Goal: Task Accomplishment & Management: Use online tool/utility

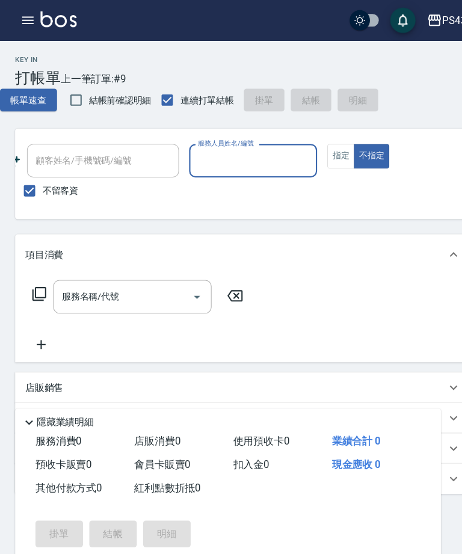
scroll to position [0, 168]
type input "陳冠宇-6"
type button "false"
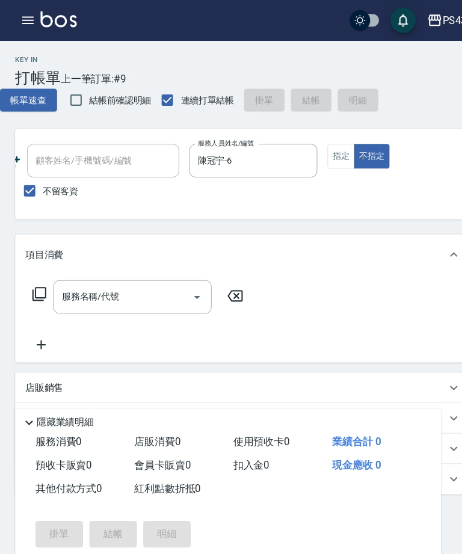
click at [153, 279] on input "服務名稱/代號" at bounding box center [117, 281] width 122 height 21
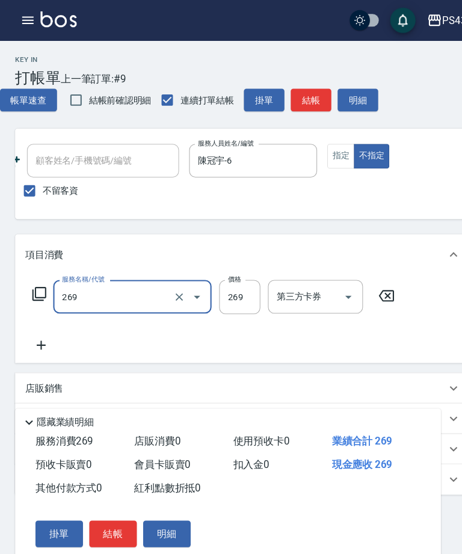
type input "洗剪269(226)"
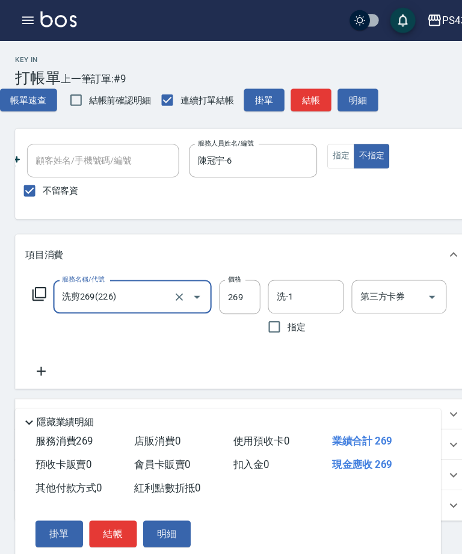
click at [223, 284] on input "269" at bounding box center [227, 282] width 39 height 32
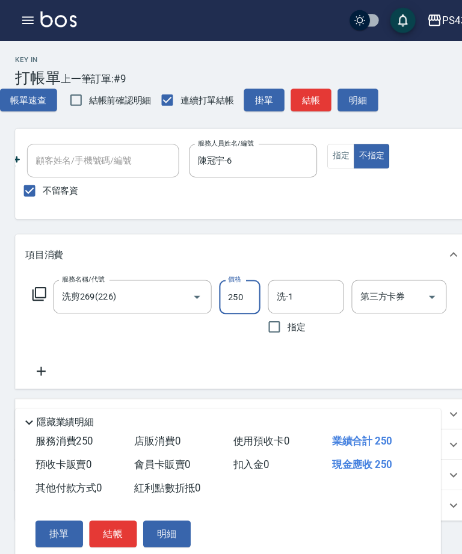
type input "250"
click at [292, 282] on input "洗-1" at bounding box center [290, 281] width 61 height 21
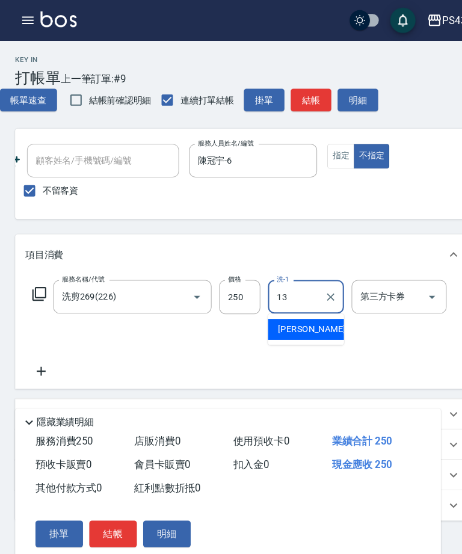
type input "[PERSON_NAME]-13"
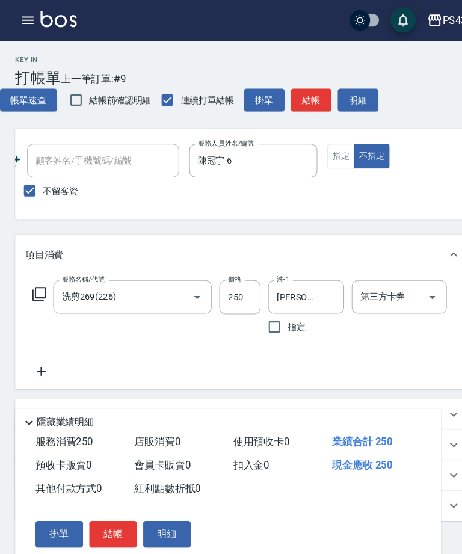
click at [301, 90] on button "結帳" at bounding box center [295, 95] width 39 height 22
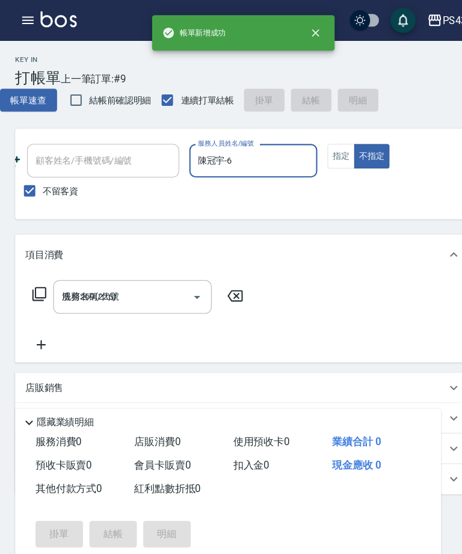
type input "[DATE] 19:48"
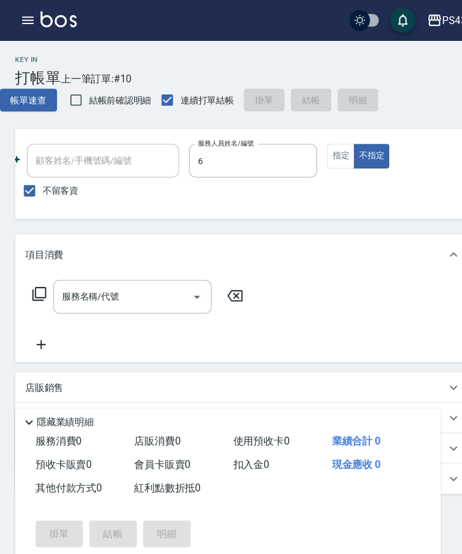
type input "陳冠宇-6"
click at [327, 138] on button "指定" at bounding box center [324, 148] width 26 height 23
click at [143, 289] on input "服務名稱/代號" at bounding box center [117, 281] width 122 height 21
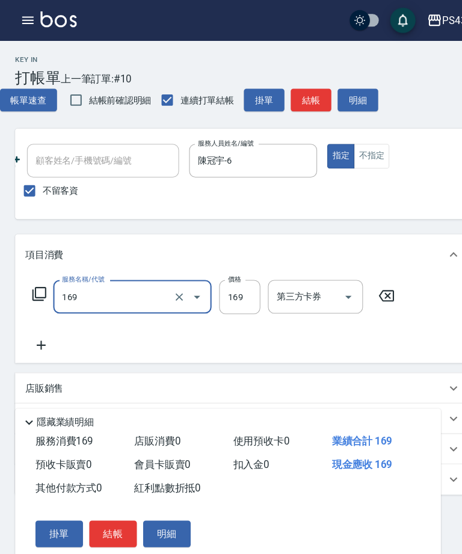
type input "剪髮169(216)"
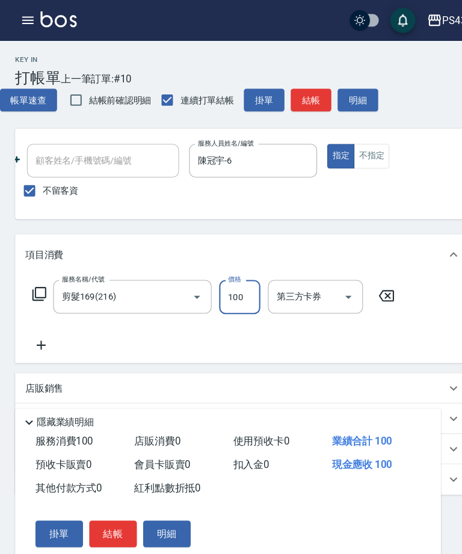
click at [327, 285] on icon "Open" at bounding box center [331, 282] width 14 height 14
type input "100"
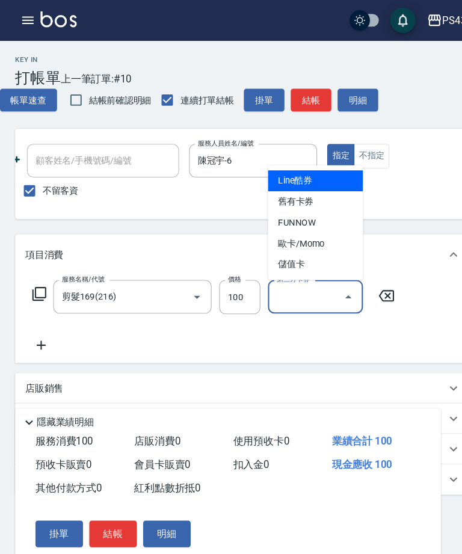
click at [306, 253] on span "儲值卡" at bounding box center [300, 251] width 90 height 20
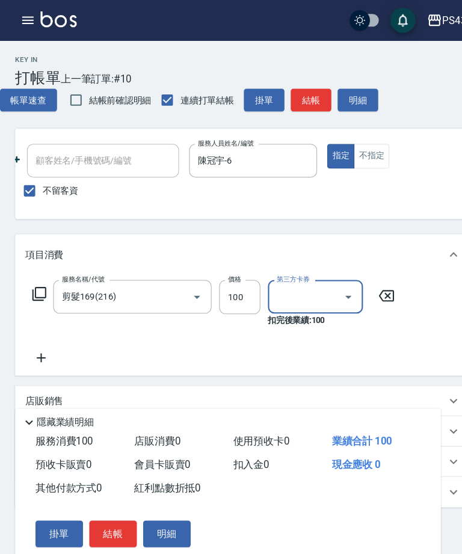
type input "儲值卡"
click at [381, 250] on div "項目消費" at bounding box center [230, 242] width 433 height 39
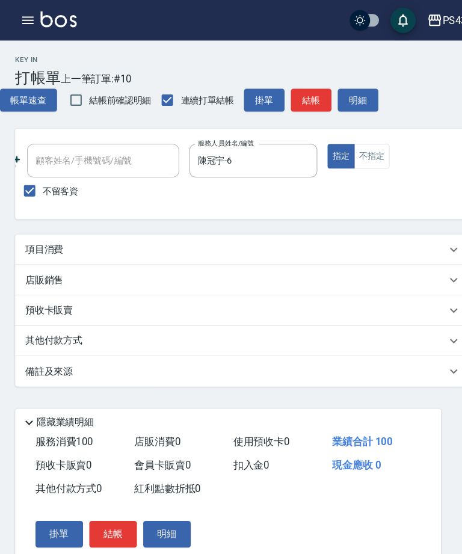
click at [113, 506] on button "結帳" at bounding box center [107, 507] width 45 height 25
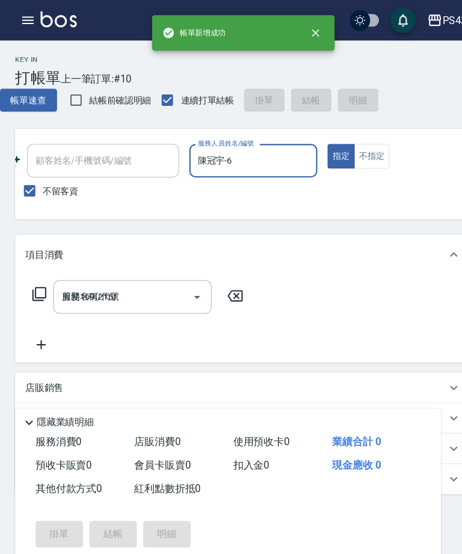
type input "[DATE] 19:49"
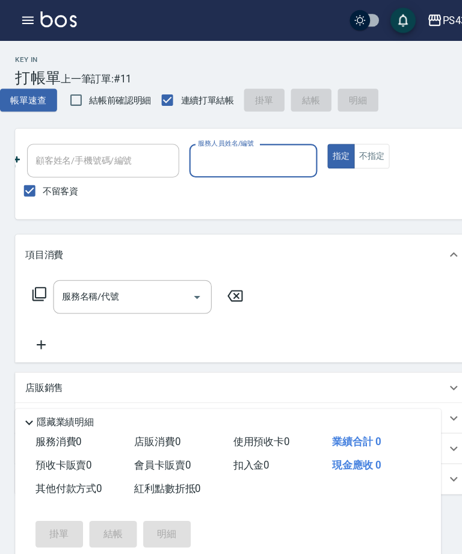
click at [222, 160] on input "服務人員姓名/編號" at bounding box center [240, 152] width 111 height 21
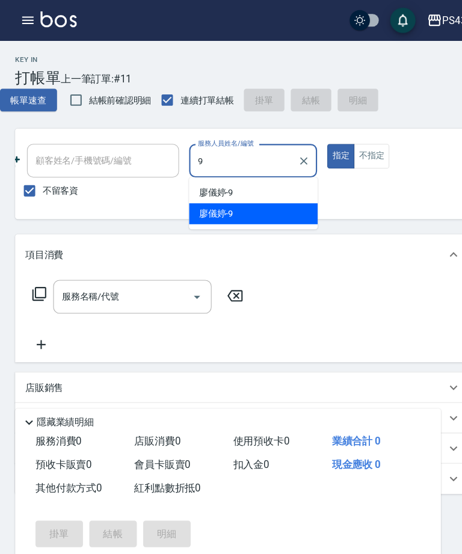
click at [262, 200] on div "[PERSON_NAME]-9" at bounding box center [241, 203] width 122 height 20
type input "廖儀婷-9"
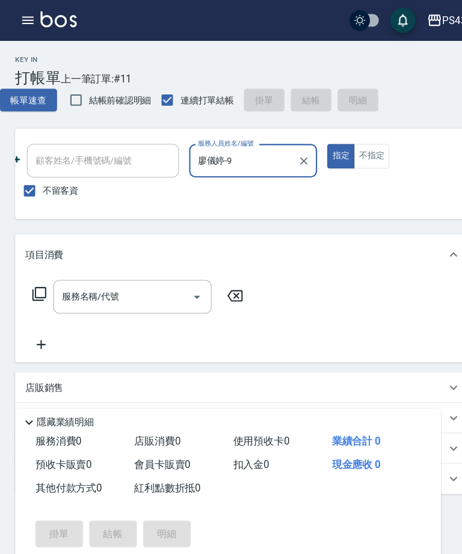
click at [137, 283] on input "服務名稱/代號" at bounding box center [117, 281] width 122 height 21
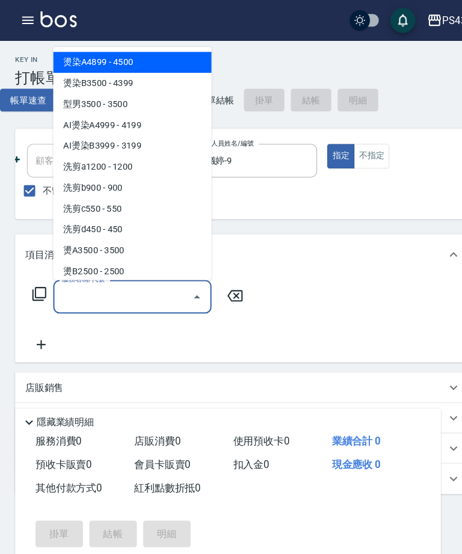
click at [354, 149] on button "不指定" at bounding box center [353, 148] width 34 height 23
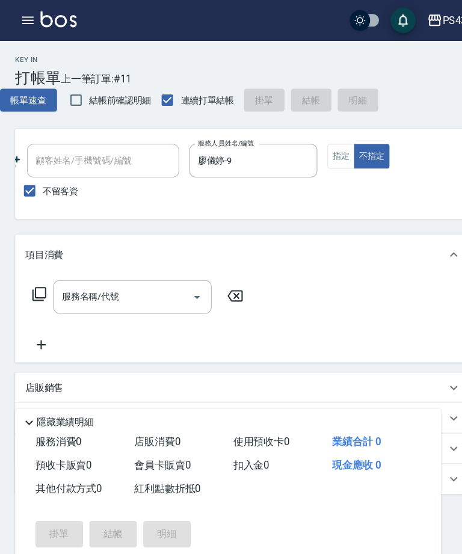
click at [155, 279] on input "服務名稱/代號" at bounding box center [117, 281] width 122 height 21
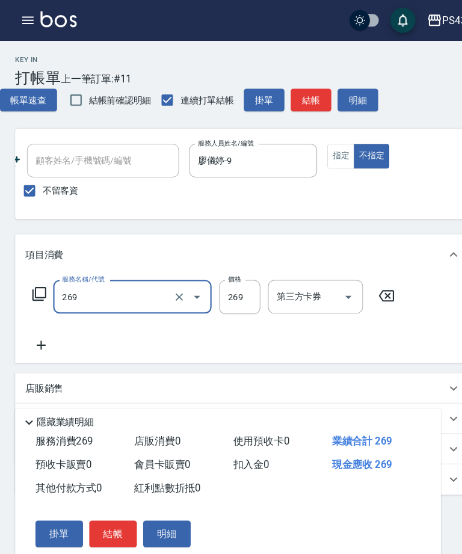
type input "洗剪269(226)"
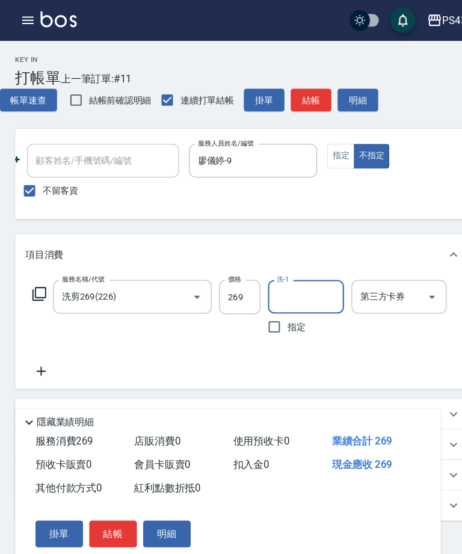
click at [221, 287] on input "269" at bounding box center [227, 282] width 39 height 32
type input "250"
click at [288, 284] on input "洗-1" at bounding box center [290, 281] width 61 height 21
type input "[PERSON_NAME]-13"
click at [290, 93] on button "結帳" at bounding box center [295, 95] width 39 height 22
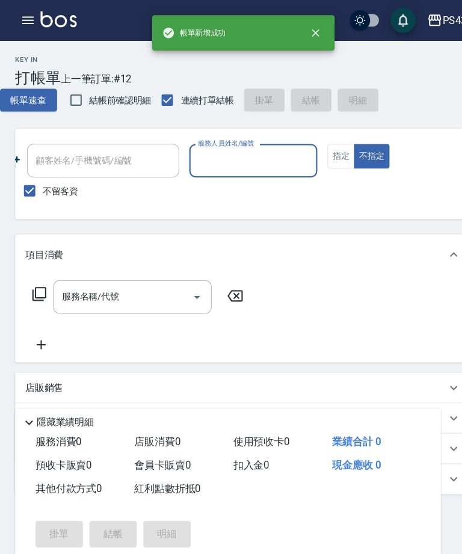
click at [233, 155] on input "服務人員姓名/編號" at bounding box center [240, 152] width 111 height 21
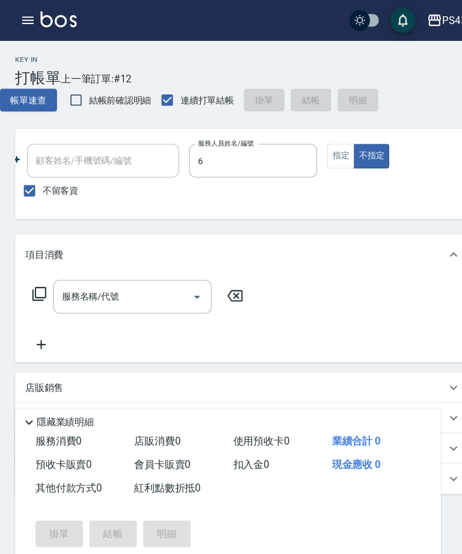
type input "陳冠宇-6"
click at [319, 148] on button "指定" at bounding box center [324, 148] width 26 height 23
click at [142, 276] on input "服務名稱/代號" at bounding box center [117, 281] width 122 height 21
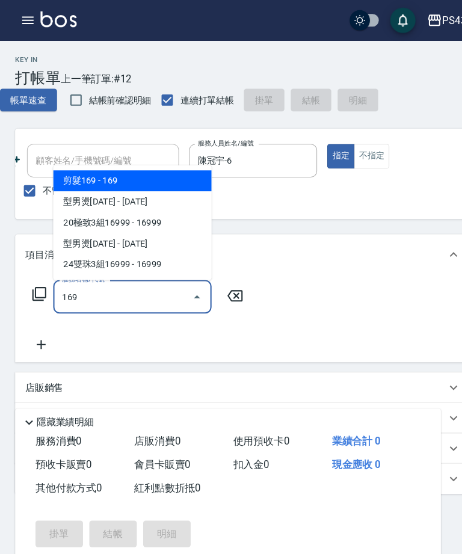
type input "剪髮169(216)"
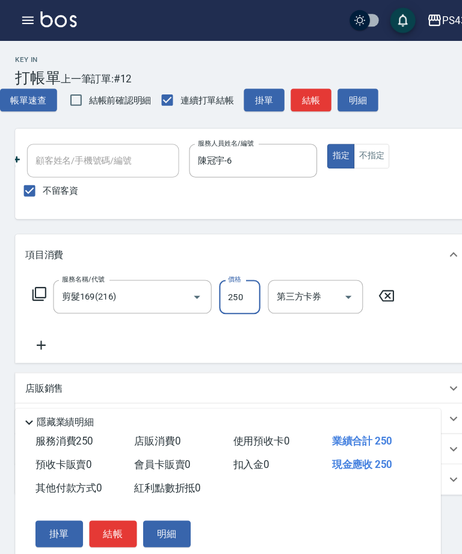
type input "250"
click at [303, 94] on button "結帳" at bounding box center [295, 95] width 39 height 22
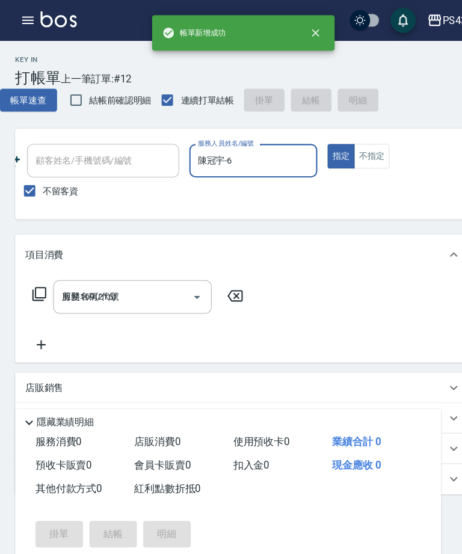
type input "[DATE] 19:50"
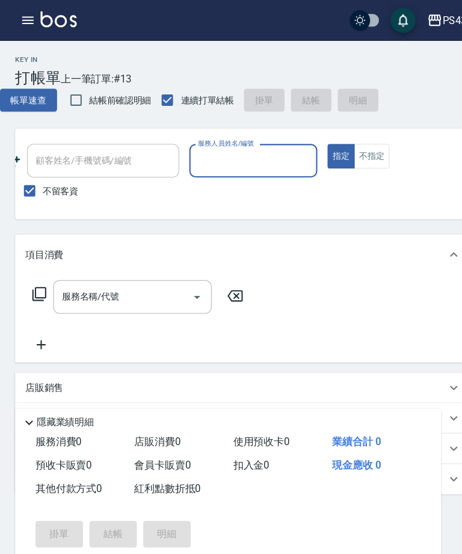
click at [243, 156] on input "服務人員姓名/編號" at bounding box center [240, 152] width 111 height 21
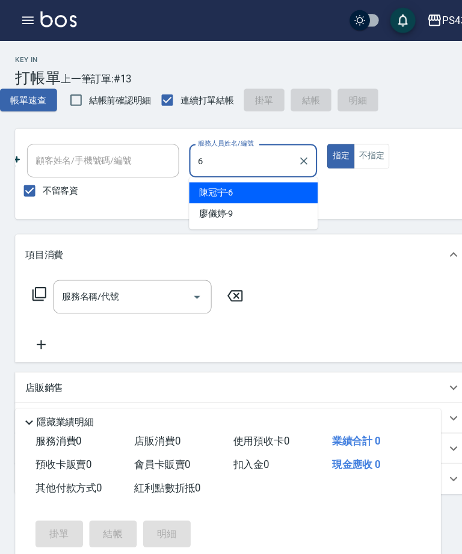
type input "陳冠宇-6"
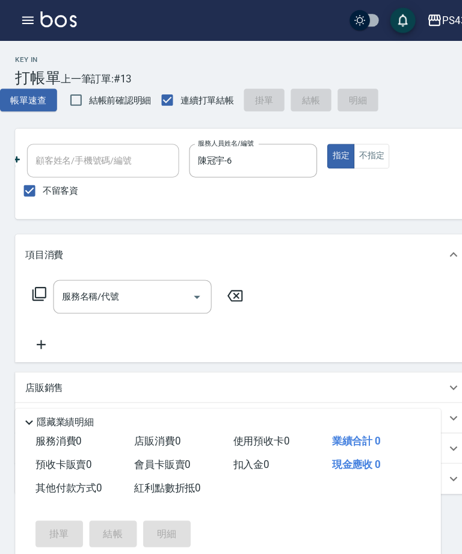
type button "true"
click at [110, 274] on input "服務名稱/代號" at bounding box center [117, 281] width 122 height 21
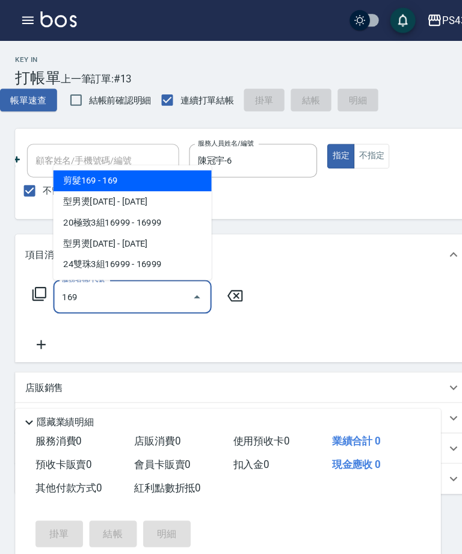
type input "剪髮169(216)"
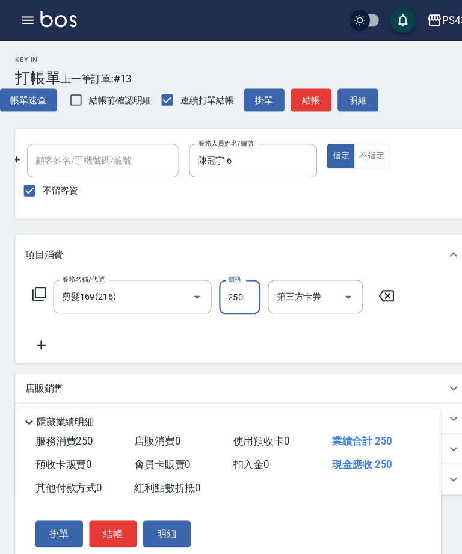
type input "250"
click at [292, 96] on button "結帳" at bounding box center [295, 95] width 39 height 22
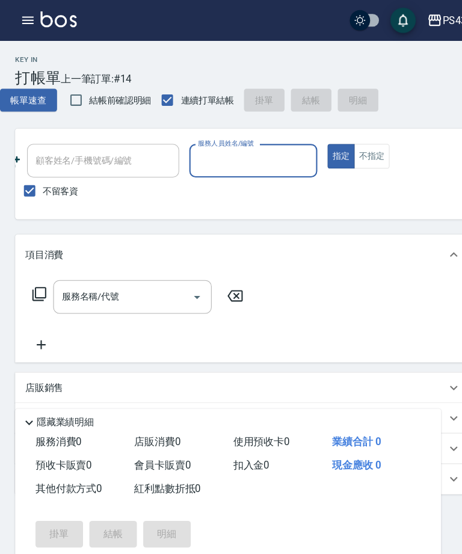
click at [252, 152] on input "服務人員姓名/編號" at bounding box center [240, 152] width 111 height 21
type input "廖儀婷-9"
click at [355, 148] on button "不指定" at bounding box center [353, 148] width 34 height 23
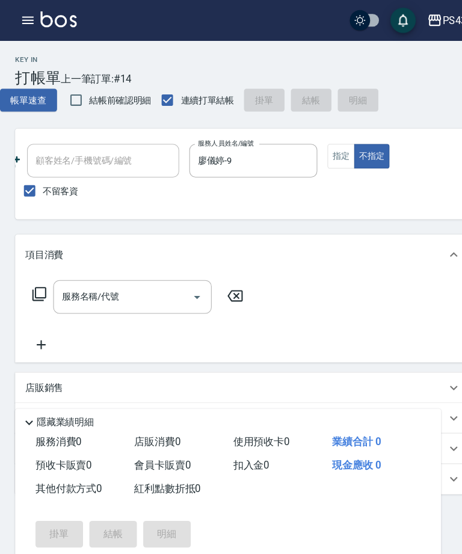
click at [155, 283] on input "服務名稱/代號" at bounding box center [117, 281] width 122 height 21
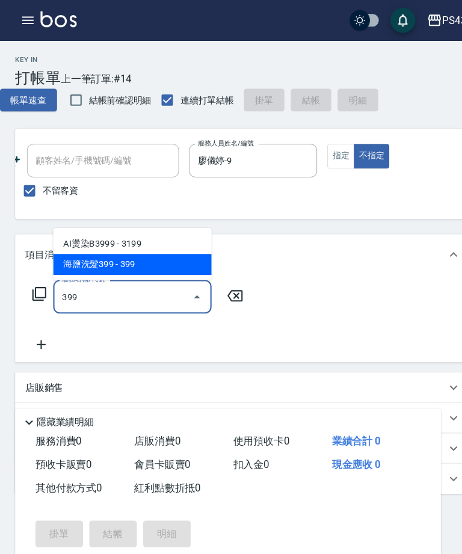
click at [128, 258] on span "海鹽洗髮399 - 399" at bounding box center [126, 251] width 150 height 20
type input "海鹽洗髮399(1399)"
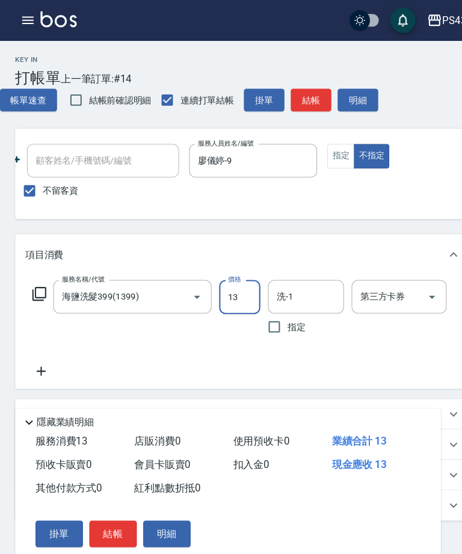
type input "13"
type input "[PERSON_NAME]-13"
click at [230, 278] on input "13" at bounding box center [227, 282] width 39 height 32
type input "399"
click at [377, 236] on div "項目消費" at bounding box center [224, 242] width 400 height 13
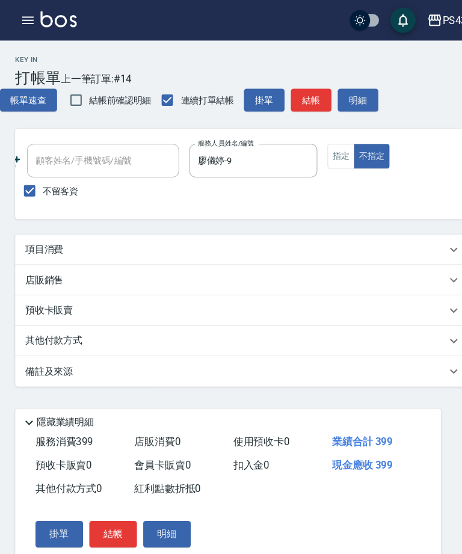
click at [292, 94] on button "結帳" at bounding box center [295, 95] width 39 height 22
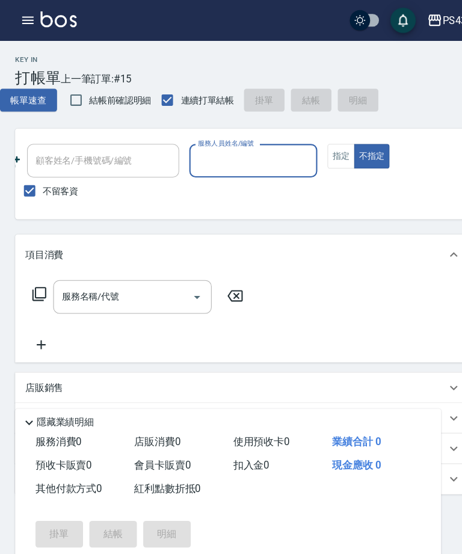
click at [242, 163] on input "服務人員姓名/編號" at bounding box center [240, 152] width 111 height 21
type input "陳冠宇-6"
click at [127, 280] on input "服務名稱/代號" at bounding box center [117, 281] width 122 height 21
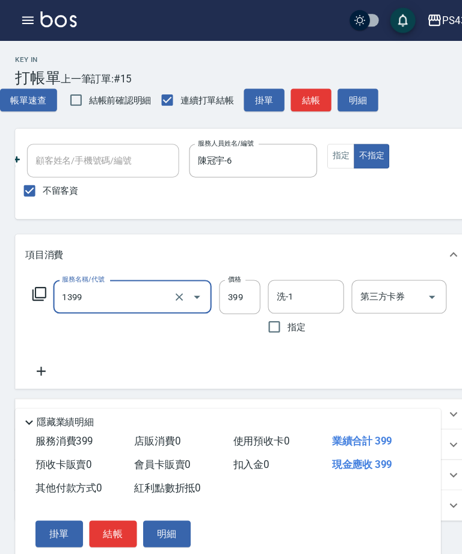
click at [283, 286] on input "洗-1" at bounding box center [290, 281] width 61 height 21
type input "海鹽洗髮399(1399)"
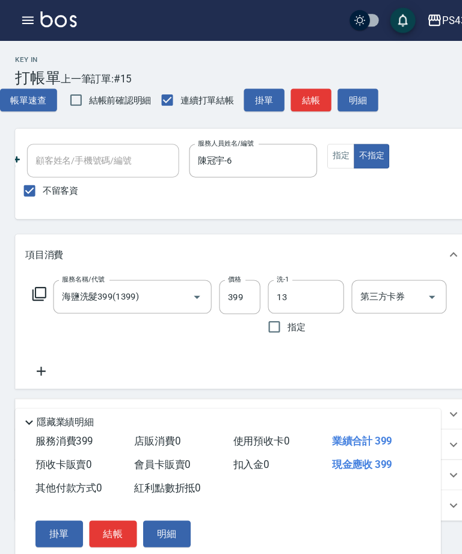
type input "[PERSON_NAME]-13"
click at [295, 97] on button "結帳" at bounding box center [295, 95] width 39 height 22
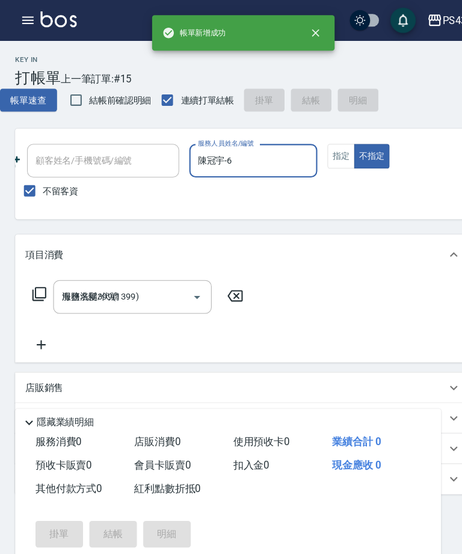
type input "[DATE] 19:51"
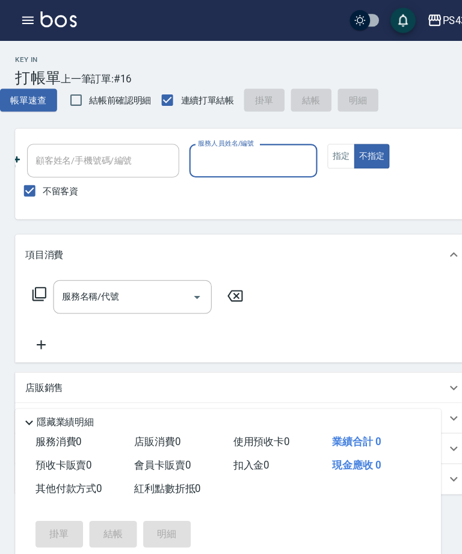
click at [236, 158] on input "服務人員姓名/編號" at bounding box center [240, 152] width 111 height 21
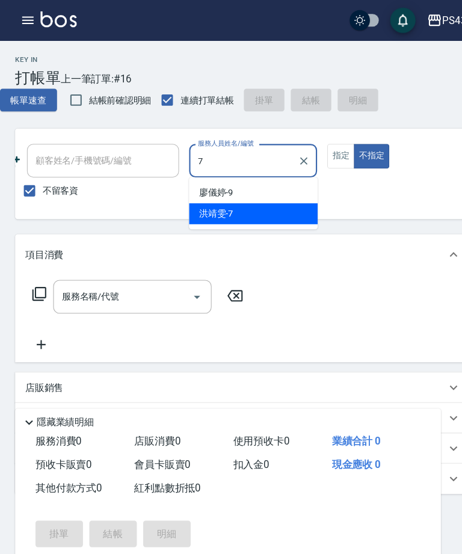
click at [267, 197] on div "[PERSON_NAME]-7" at bounding box center [241, 203] width 122 height 20
type input "[PERSON_NAME]-7"
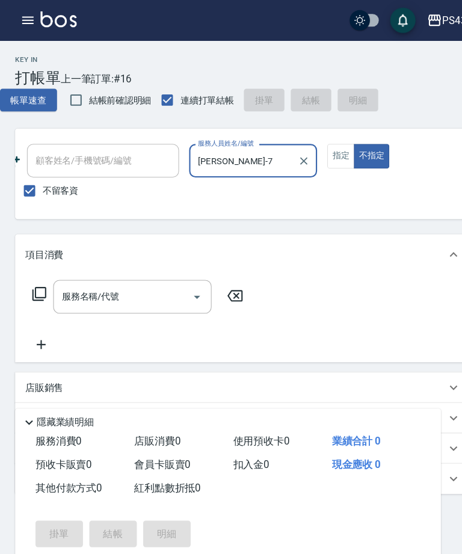
click at [318, 149] on button "指定" at bounding box center [324, 148] width 26 height 23
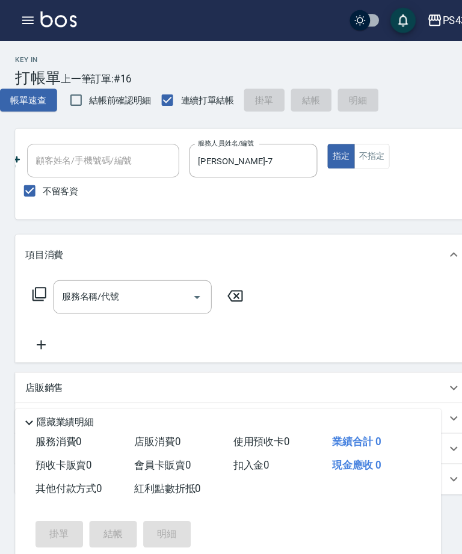
click at [129, 286] on input "服務名稱/代號" at bounding box center [117, 281] width 122 height 21
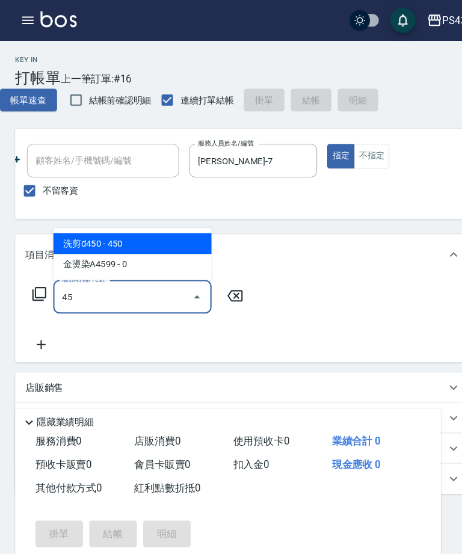
type input "4"
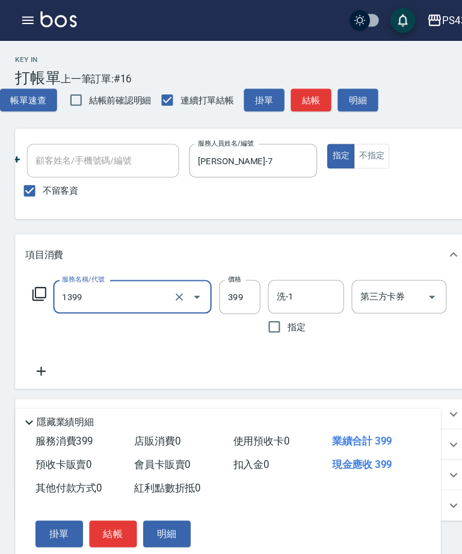
type input "海鹽洗髮399(1399)"
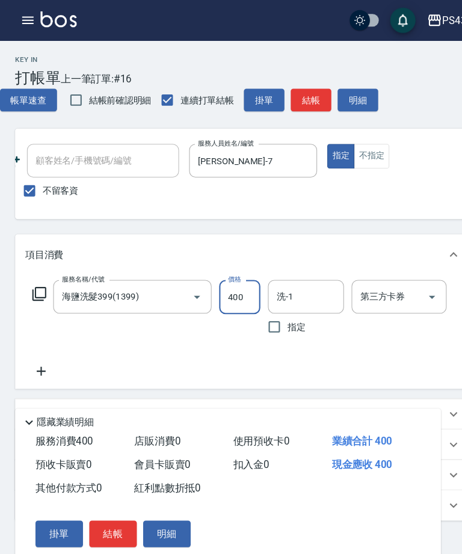
type input "400"
click at [287, 282] on input "洗-1" at bounding box center [290, 281] width 61 height 21
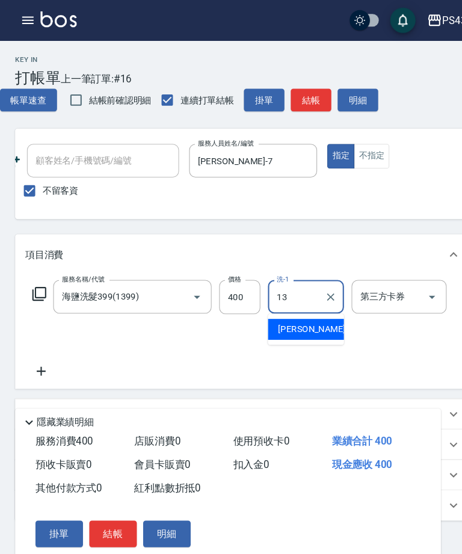
type input "[PERSON_NAME]-13"
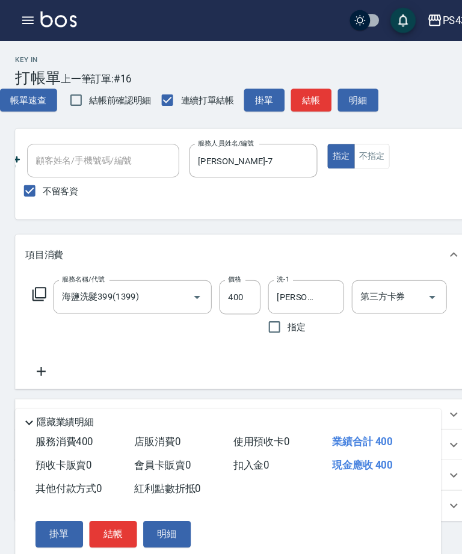
click at [415, 283] on icon "Open" at bounding box center [410, 282] width 14 height 14
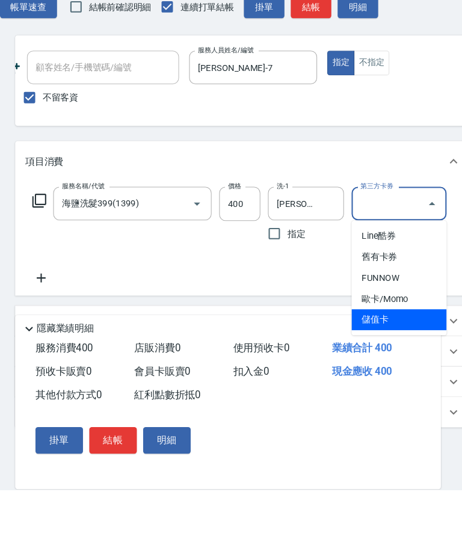
click at [371, 383] on span "儲值卡" at bounding box center [379, 393] width 90 height 20
type input "儲值卡"
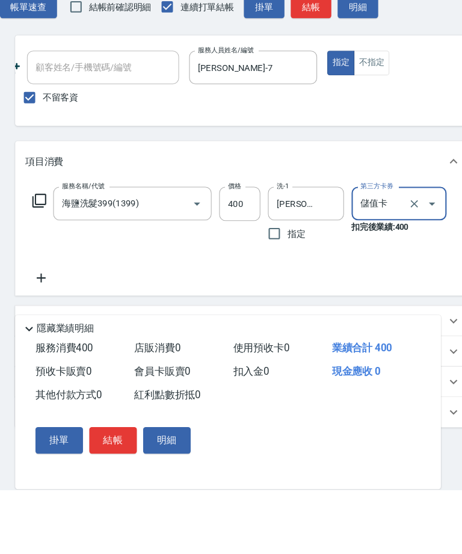
click at [39, 348] on icon at bounding box center [39, 352] width 8 height 8
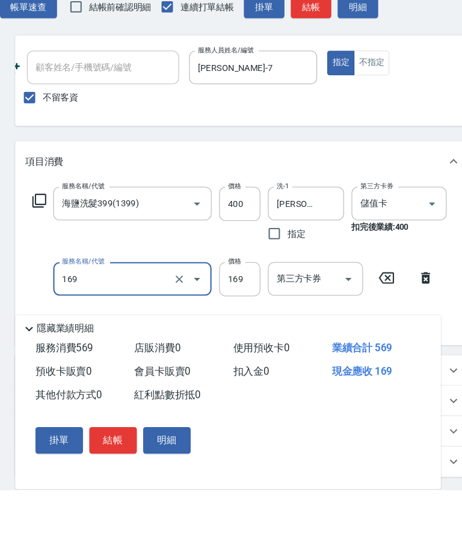
type input "剪髮169(216)"
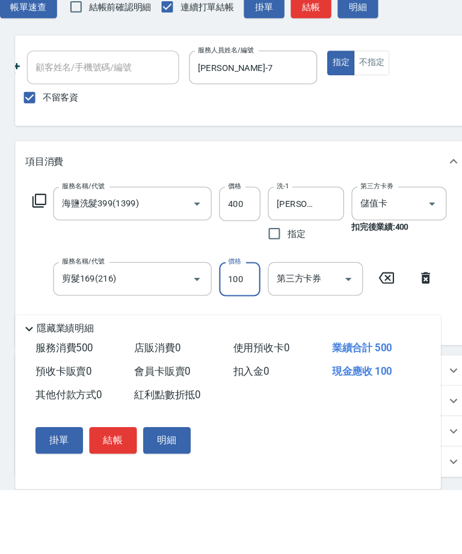
click at [329, 347] on icon "Open" at bounding box center [331, 354] width 14 height 14
type input "100"
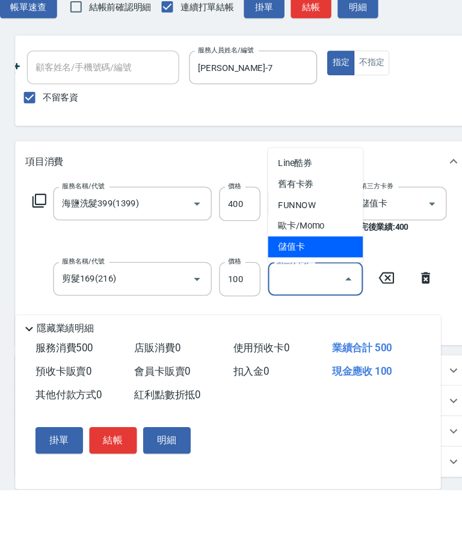
click at [313, 313] on span "儲值卡" at bounding box center [300, 323] width 90 height 20
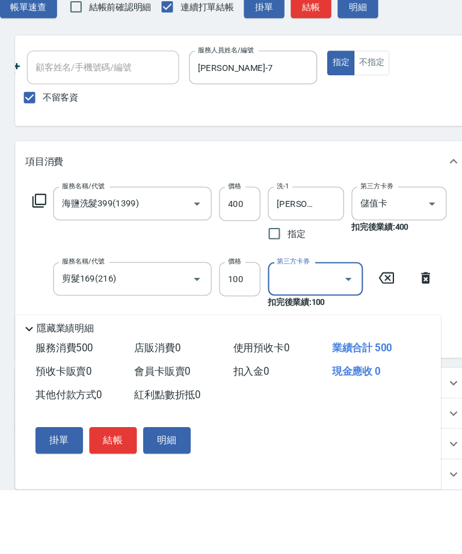
type input "儲值卡"
click at [299, 84] on button "結帳" at bounding box center [295, 95] width 39 height 22
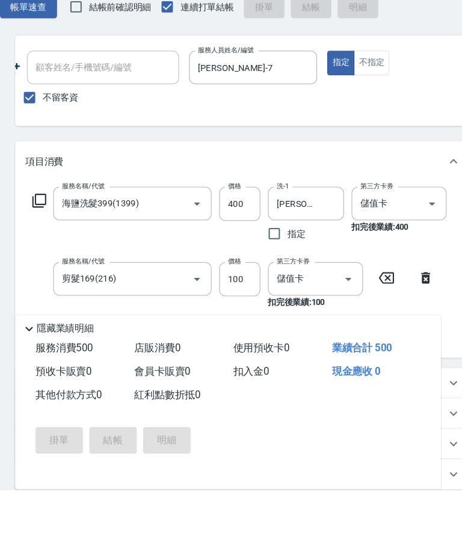
scroll to position [88, 0]
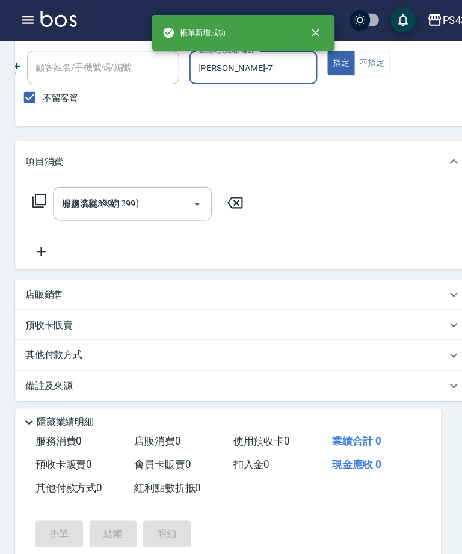
type input "[DATE] 19:52"
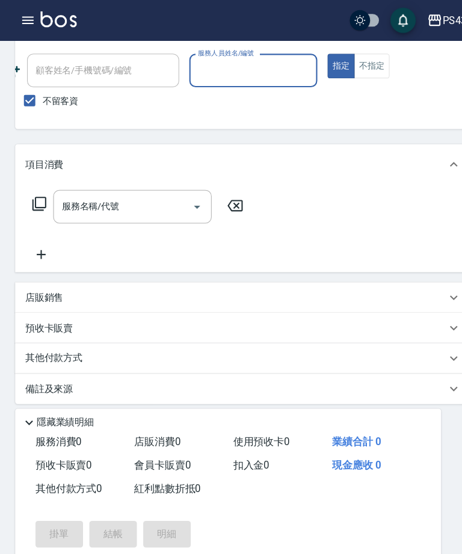
click at [255, 66] on input "服務人員姓名/編號" at bounding box center [240, 67] width 111 height 21
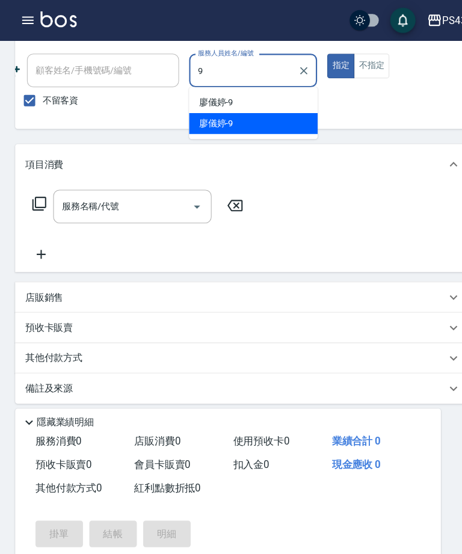
type input "廖儀婷-9"
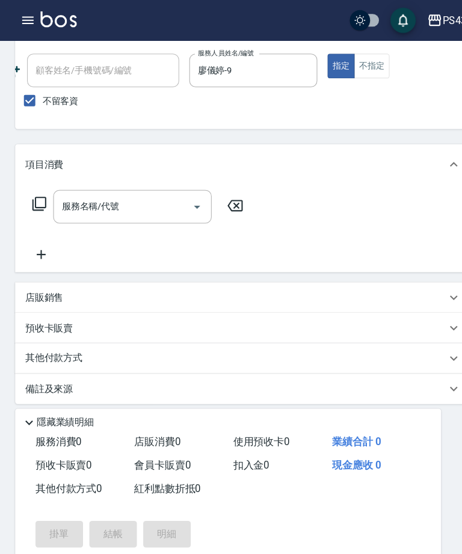
click at [125, 188] on input "服務名稱/代號" at bounding box center [117, 196] width 122 height 21
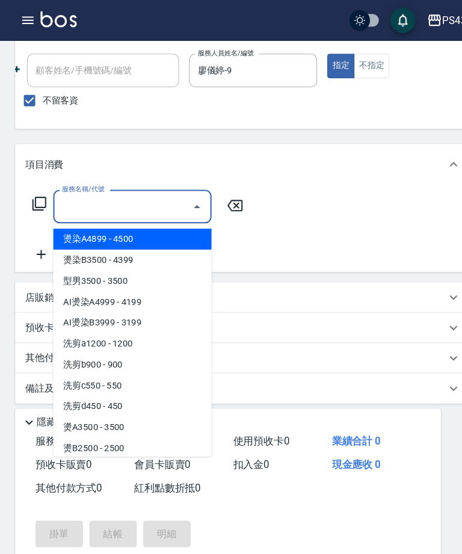
click at [38, 193] on icon at bounding box center [37, 194] width 14 height 14
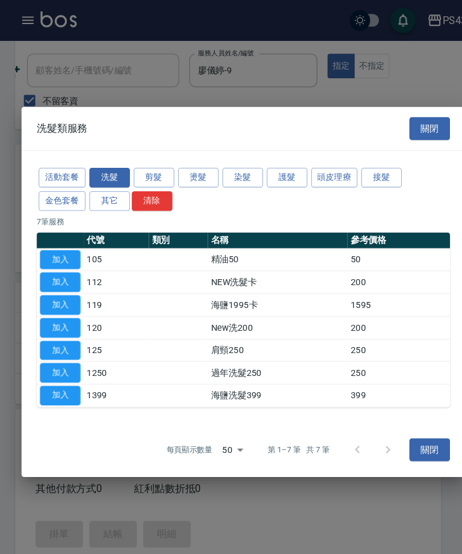
click at [64, 315] on button "加入" at bounding box center [57, 311] width 39 height 19
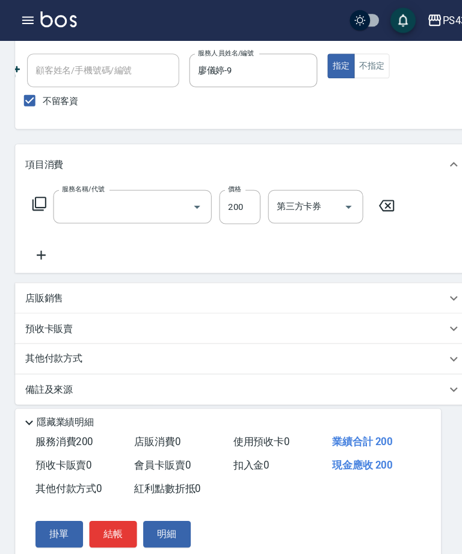
type input "New洗200(120)"
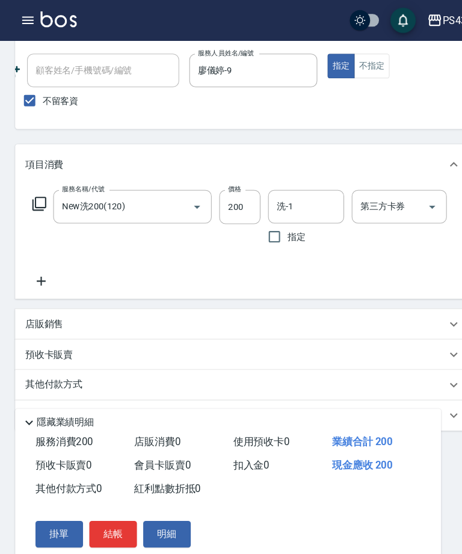
click at [282, 195] on input "洗-1" at bounding box center [290, 196] width 61 height 21
type input "[PERSON_NAME]-7"
click at [409, 197] on icon "Open" at bounding box center [410, 197] width 14 height 14
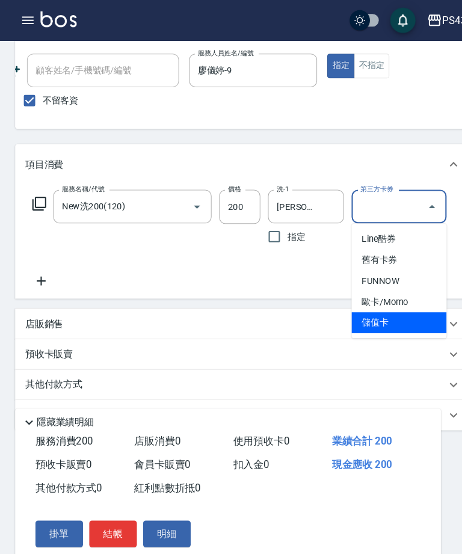
click at [375, 307] on span "儲值卡" at bounding box center [379, 307] width 90 height 20
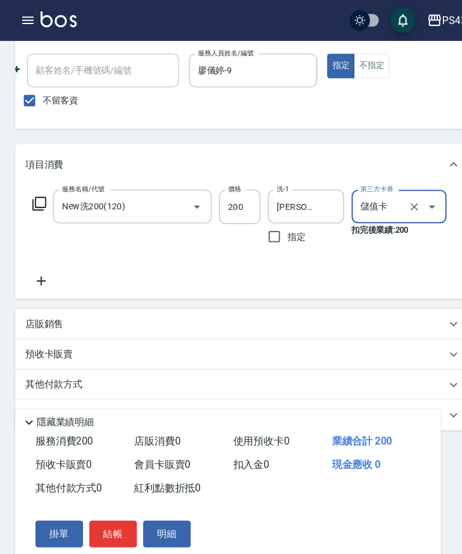
type input "儲值卡"
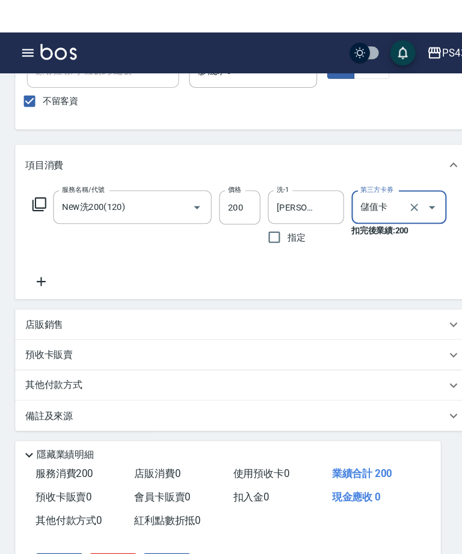
scroll to position [120, 0]
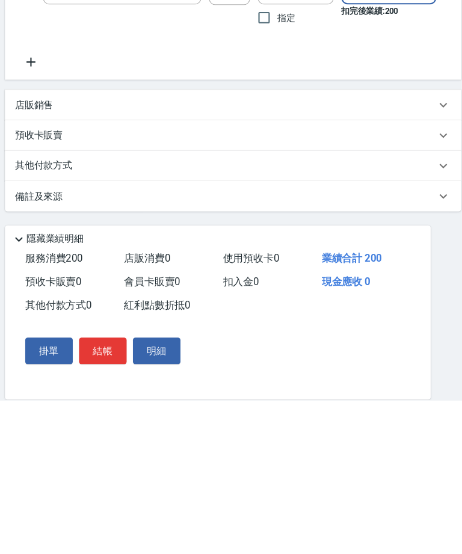
click at [102, 495] on button "結帳" at bounding box center [107, 507] width 45 height 25
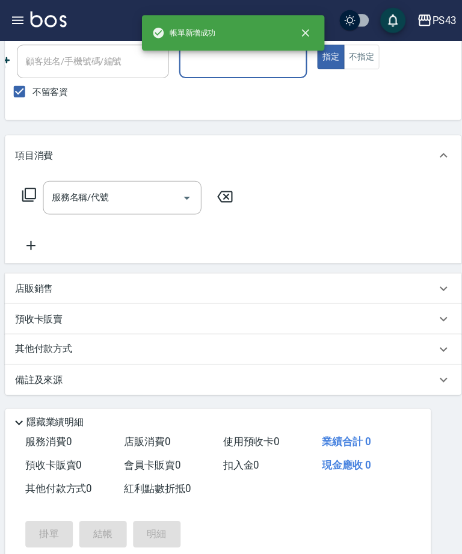
scroll to position [85, 0]
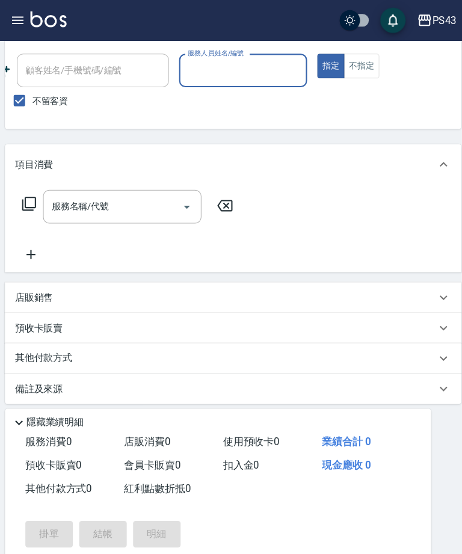
click at [232, 64] on input "服務人員姓名/編號" at bounding box center [240, 67] width 111 height 21
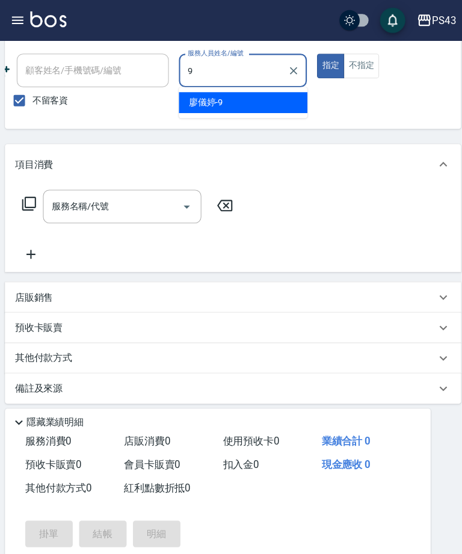
type input "廖儀婷-9"
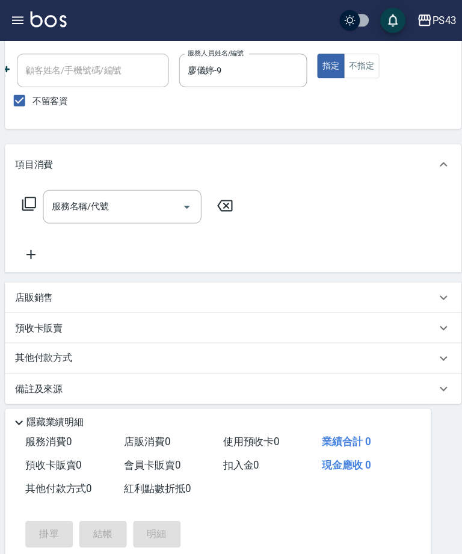
click at [350, 57] on button "不指定" at bounding box center [353, 62] width 34 height 23
click at [126, 197] on input "服務名稱/代號" at bounding box center [117, 196] width 122 height 21
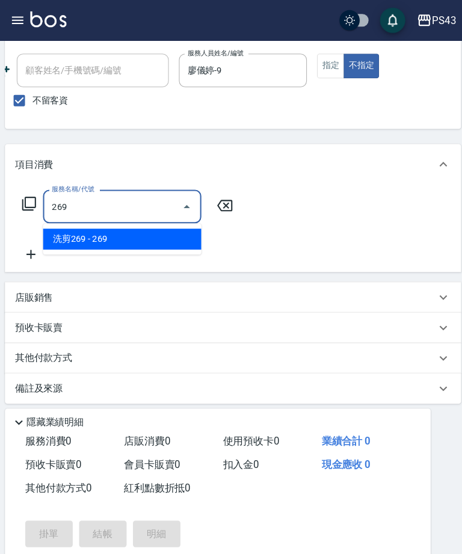
type input "洗剪269(226)"
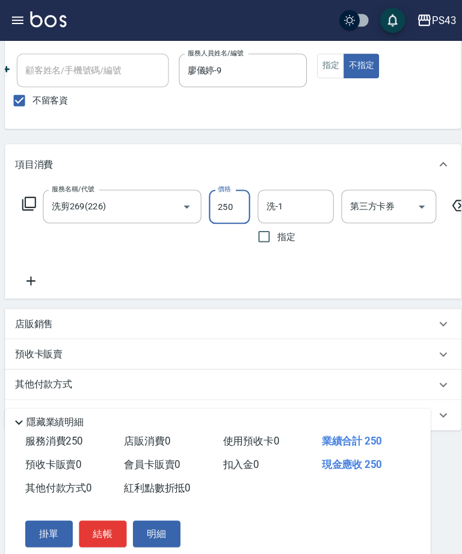
type input "250"
click at [280, 196] on input "洗-1" at bounding box center [290, 196] width 61 height 21
type input "廖儀婷-9"
click at [31, 260] on icon at bounding box center [39, 267] width 30 height 14
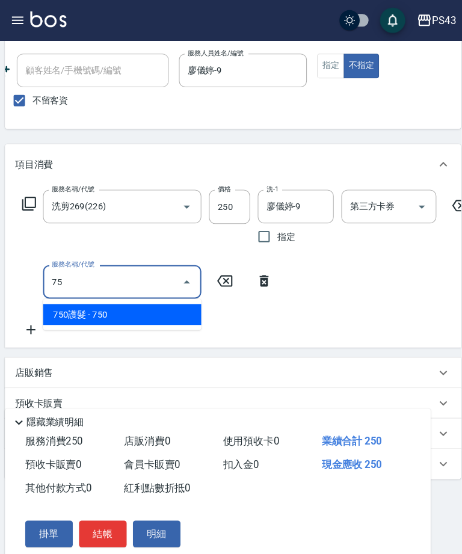
type input "7"
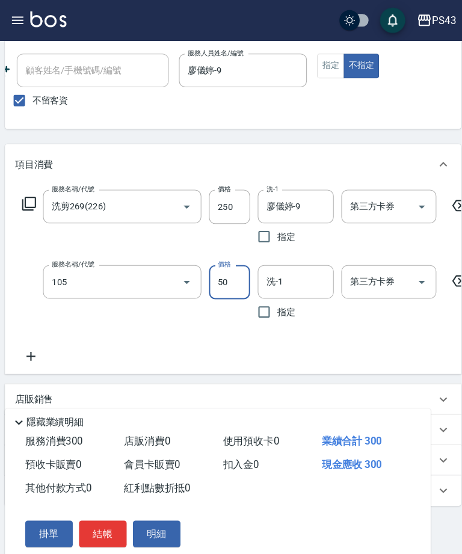
type input "精油50(105)"
click at [277, 286] on label "指定" at bounding box center [278, 296] width 60 height 25
click at [273, 286] on input "指定" at bounding box center [260, 296] width 25 height 25
checkbox input "true"
click at [293, 268] on input "洗-1" at bounding box center [290, 268] width 61 height 21
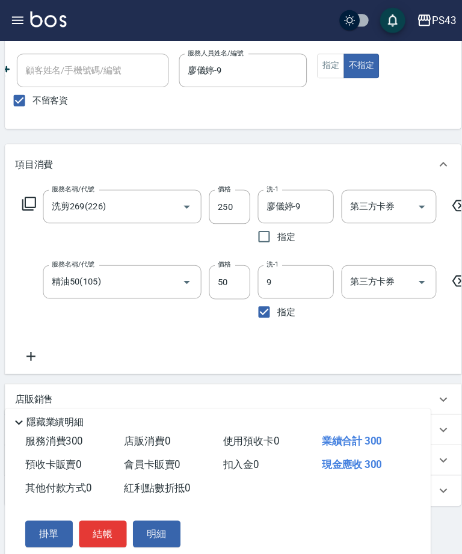
type input "廖儀婷-9"
click at [100, 513] on button "結帳" at bounding box center [107, 507] width 45 height 25
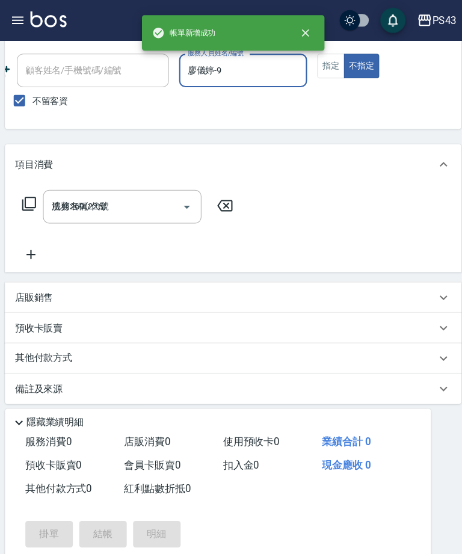
type input "[DATE] 19:53"
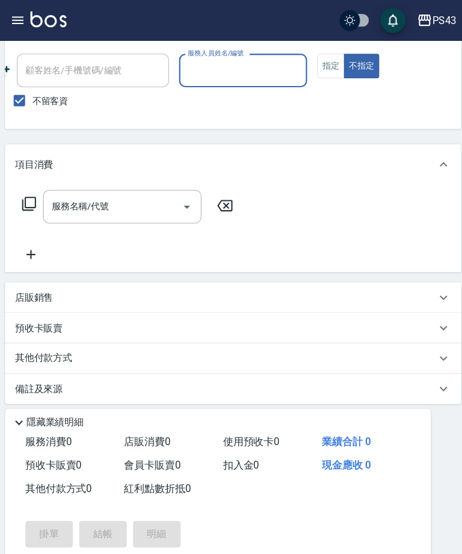
click at [237, 67] on input "服務人員姓名/編號" at bounding box center [240, 67] width 111 height 21
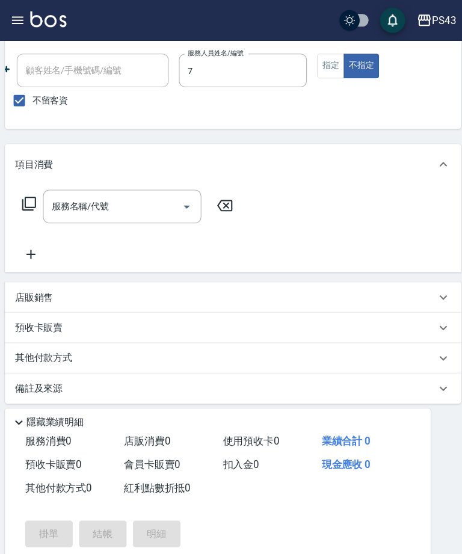
type input "[PERSON_NAME]-7"
click at [311, 73] on button "指定" at bounding box center [324, 62] width 26 height 23
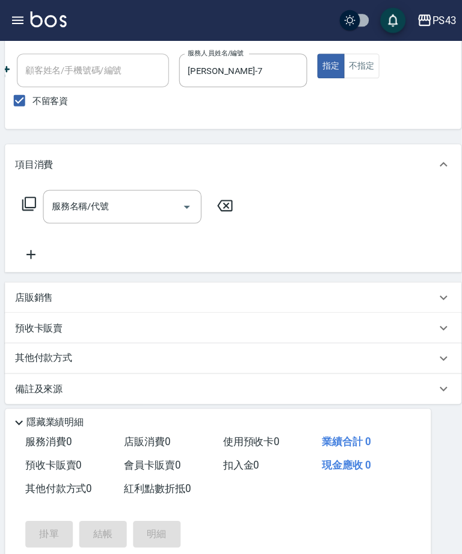
click at [129, 196] on input "服務名稱/代號" at bounding box center [117, 196] width 122 height 21
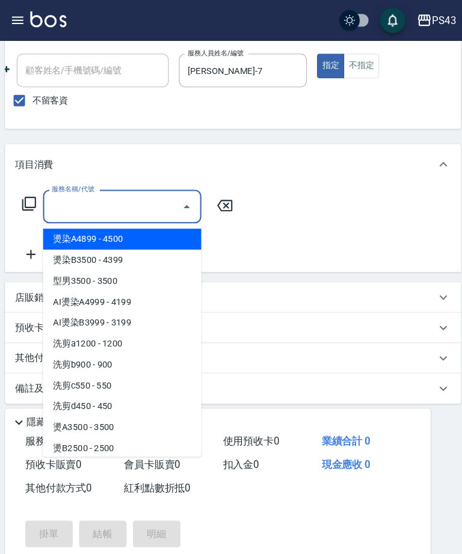
type input "1"
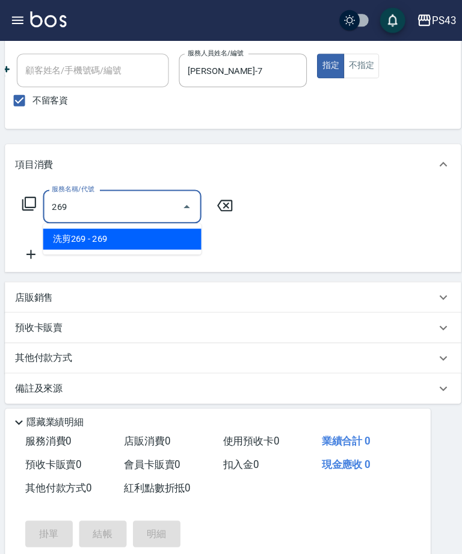
type input "洗剪269(226)"
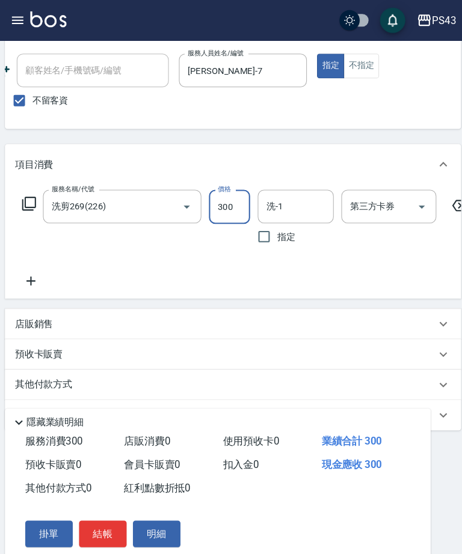
type input "300"
click at [275, 197] on input "洗-1" at bounding box center [290, 196] width 61 height 21
type input "[PERSON_NAME]-13"
click at [100, 511] on button "結帳" at bounding box center [107, 507] width 45 height 25
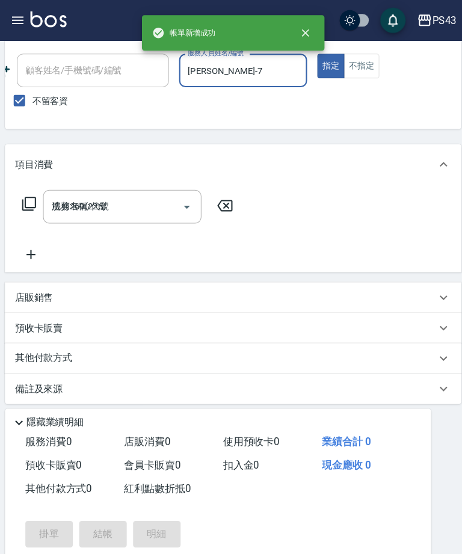
type input "[DATE] 19:54"
click at [248, 61] on input "服務人員姓名/編號" at bounding box center [240, 67] width 111 height 21
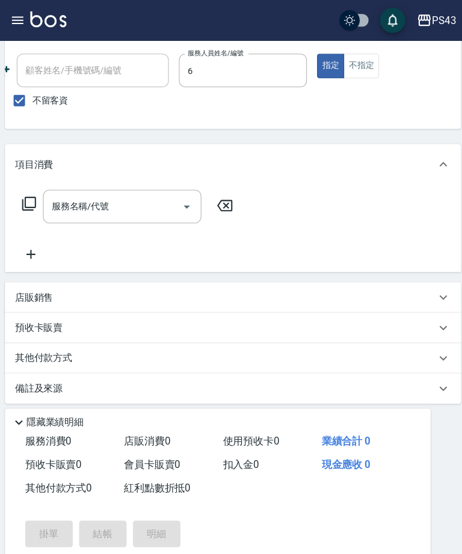
type input "陳冠宇-6"
click at [3, 82] on div "Key In 打帳單 上一筆訂單:#20 帳單速查 結帳前確認明細 連續打單結帳 掛單 結帳 明細 帳單日期 [DATE] 19:54 鎖定日期 顧客姓名/手…" at bounding box center [231, 258] width 462 height 610
click at [347, 57] on button "不指定" at bounding box center [353, 62] width 34 height 23
click at [30, 194] on icon at bounding box center [37, 194] width 14 height 14
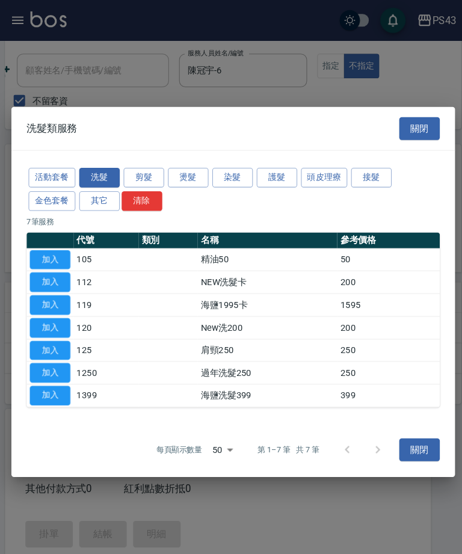
click at [178, 176] on button "燙髮" at bounding box center [188, 168] width 39 height 19
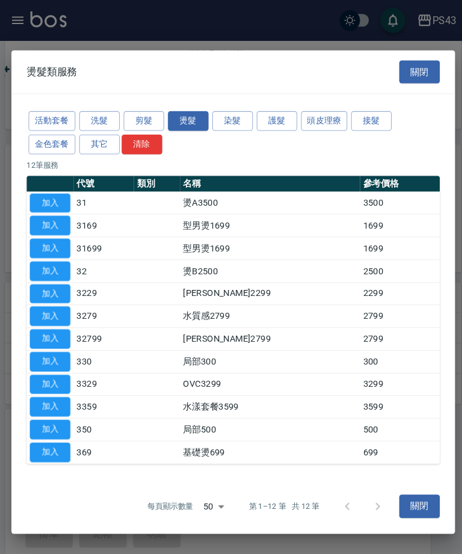
click at [58, 267] on button "加入" at bounding box center [57, 257] width 39 height 19
type input "燙B2500(32)"
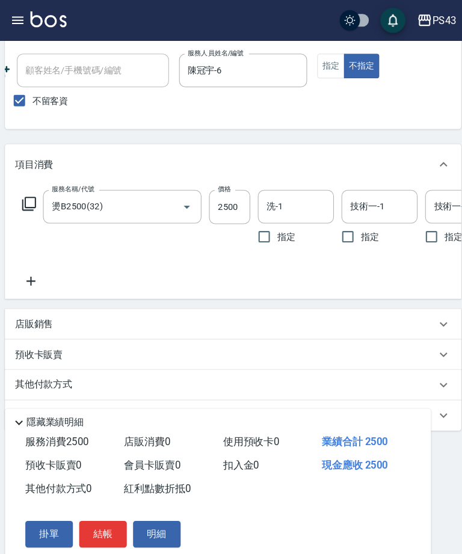
click at [218, 197] on input "2500" at bounding box center [227, 197] width 39 height 32
type input "2199"
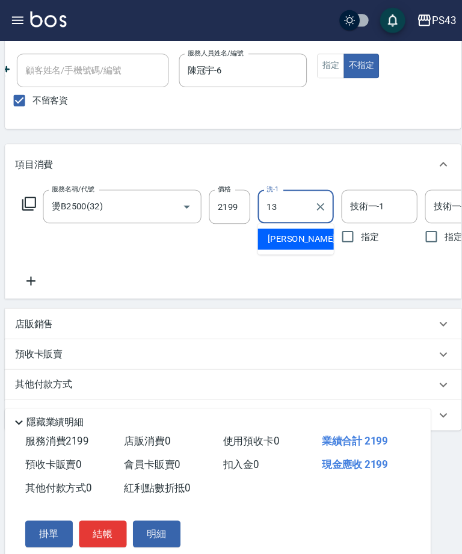
type input "[PERSON_NAME]-13"
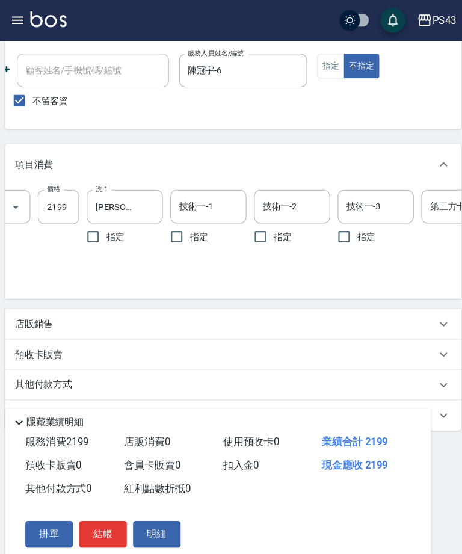
scroll to position [0, 155]
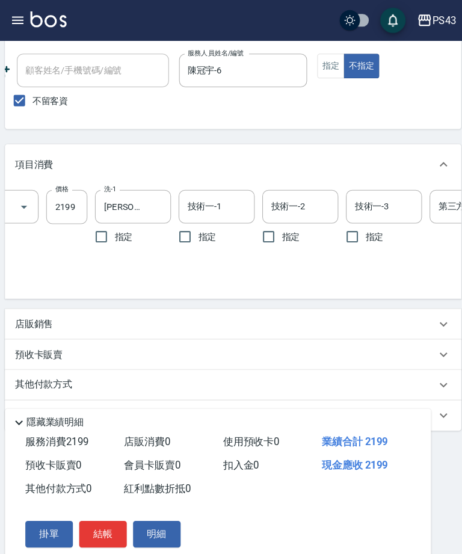
click at [215, 195] on input "技術一-1" at bounding box center [215, 196] width 61 height 21
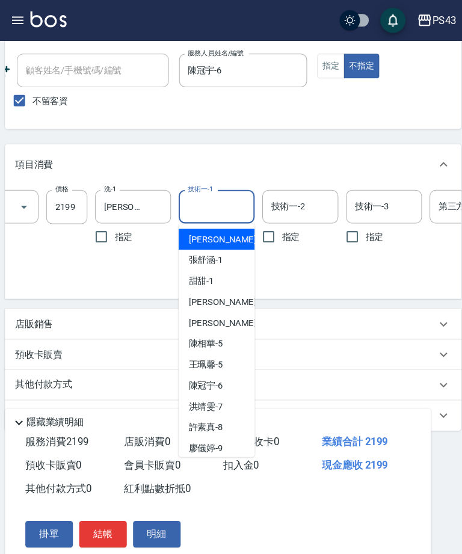
scroll to position [85, 0]
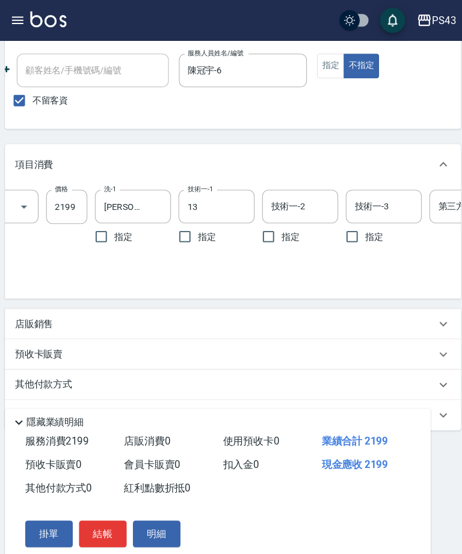
type input "[PERSON_NAME]-13"
click at [291, 197] on input "技術一-2" at bounding box center [294, 196] width 61 height 21
type input "[PERSON_NAME]-13"
click at [363, 200] on div "技術一-3 技術一-3" at bounding box center [374, 197] width 72 height 32
type input "[PERSON_NAME]-13"
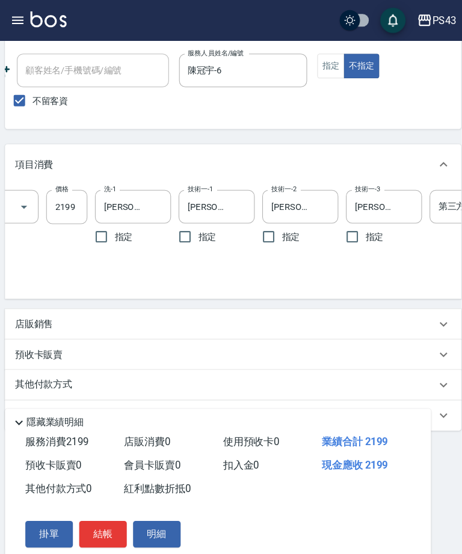
click at [99, 514] on button "結帳" at bounding box center [107, 507] width 45 height 25
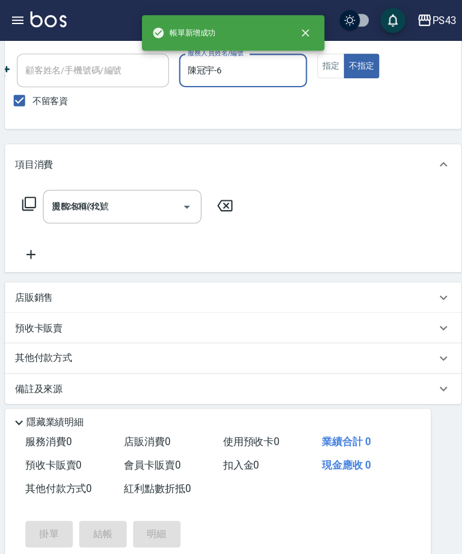
type input "[DATE] 19:55"
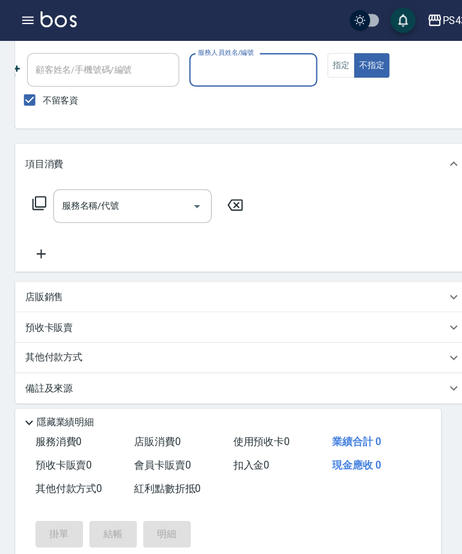
scroll to position [0, 0]
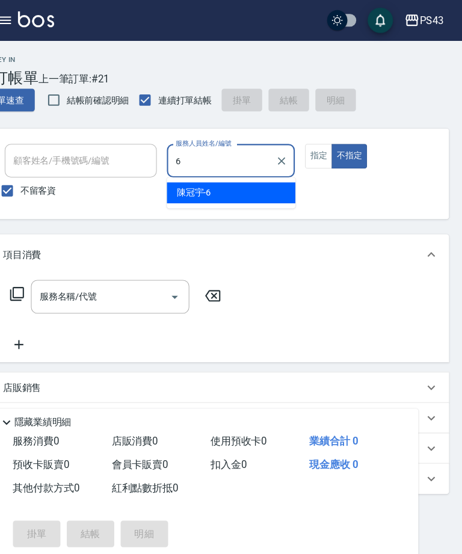
type input "6"
click at [311, 155] on button "指定" at bounding box center [324, 148] width 26 height 23
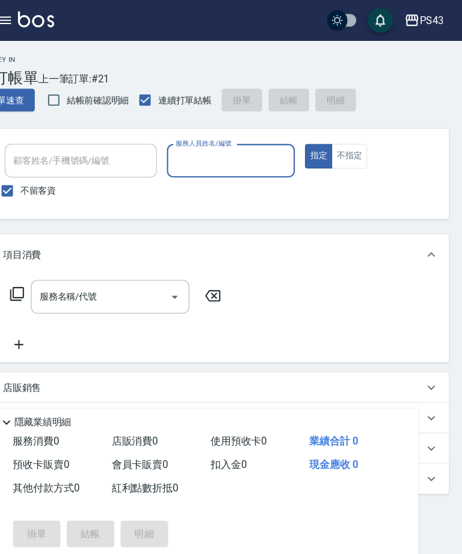
click at [210, 153] on input "服務人員姓名/編號" at bounding box center [240, 152] width 111 height 21
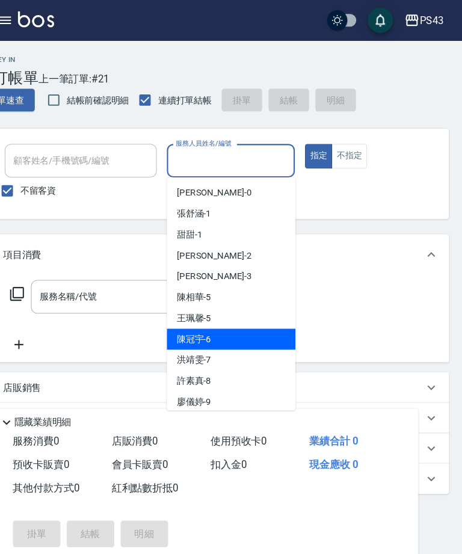
click at [211, 324] on div "[PERSON_NAME]-6" at bounding box center [241, 322] width 122 height 20
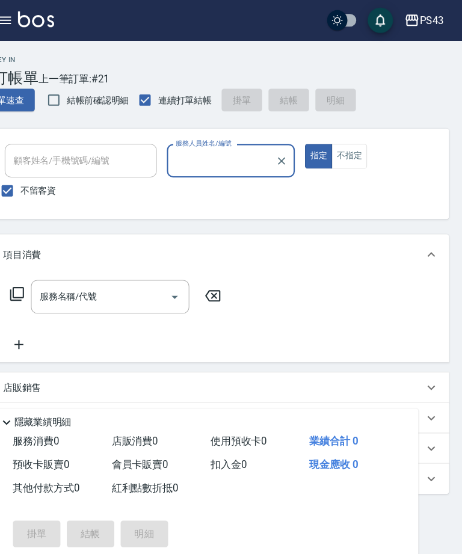
type input "陳冠宇-6"
click at [107, 280] on input "服務名稱/代號" at bounding box center [117, 281] width 122 height 21
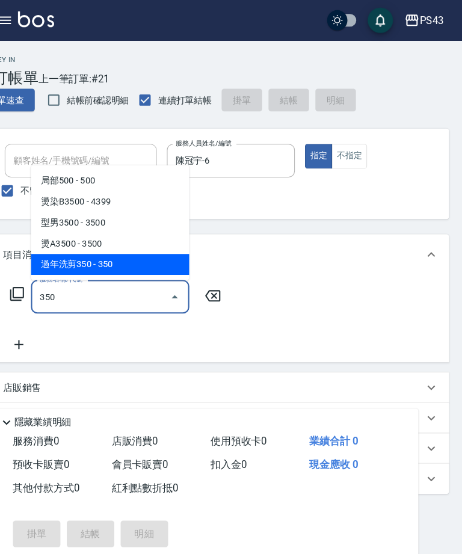
click at [128, 253] on span "過年洗剪350 - 350" at bounding box center [126, 251] width 150 height 20
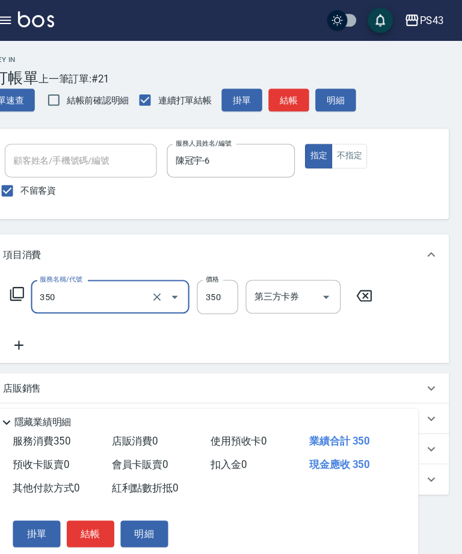
type input "過年洗剪350(2350)"
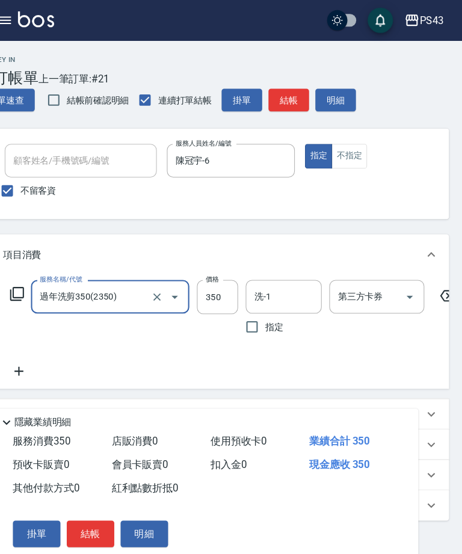
click at [260, 289] on input "洗-1" at bounding box center [290, 281] width 61 height 21
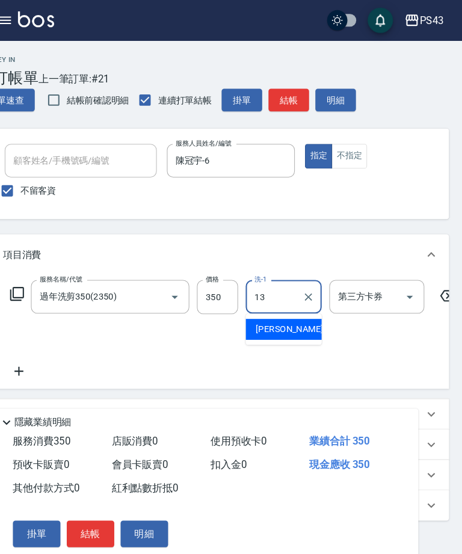
type input "[PERSON_NAME]-13"
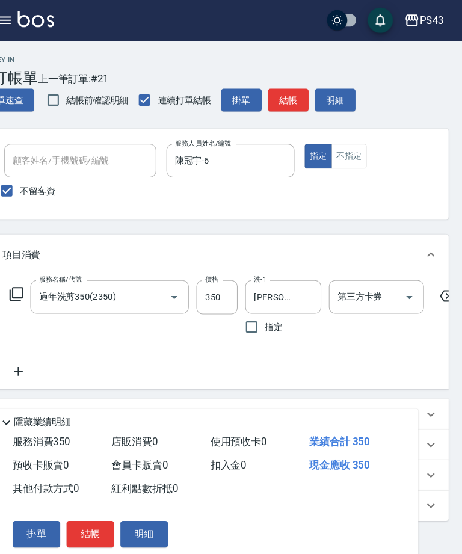
click at [401, 273] on button "Open" at bounding box center [410, 282] width 19 height 19
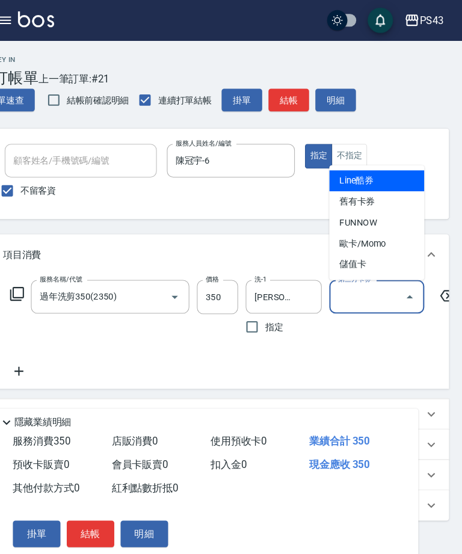
click at [365, 260] on span "儲值卡" at bounding box center [379, 251] width 90 height 20
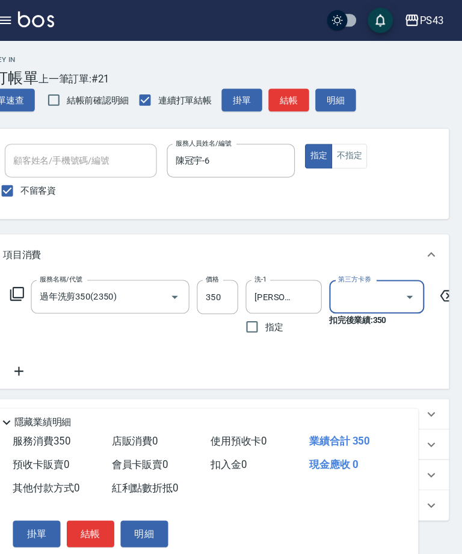
type input "儲值卡"
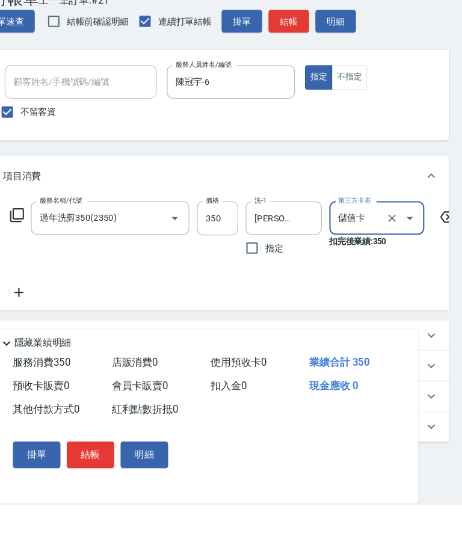
click at [24, 345] on icon at bounding box center [39, 352] width 30 height 14
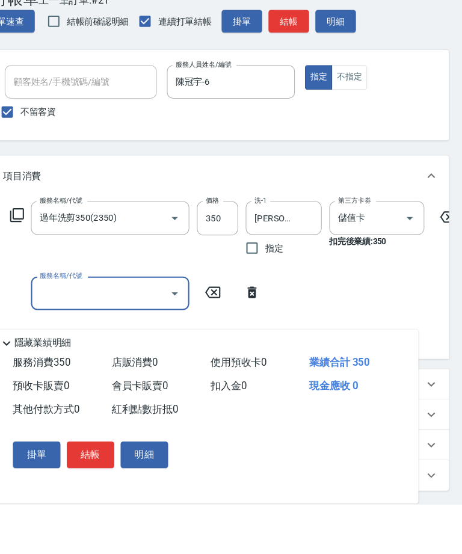
click at [24, 338] on div "服務名稱/代號 服務名稱/代號" at bounding box center [150, 354] width 252 height 32
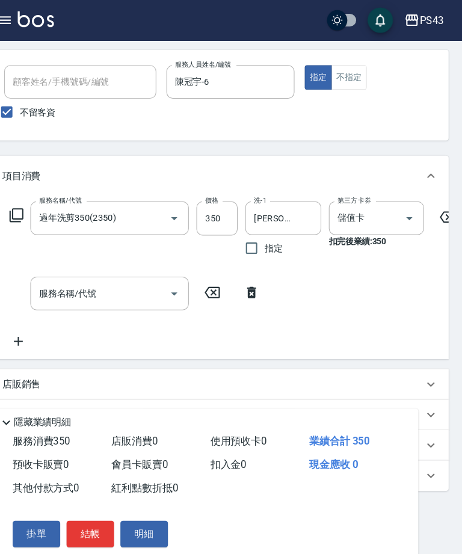
click at [114, 276] on input "服務名稱/代號" at bounding box center [117, 278] width 122 height 21
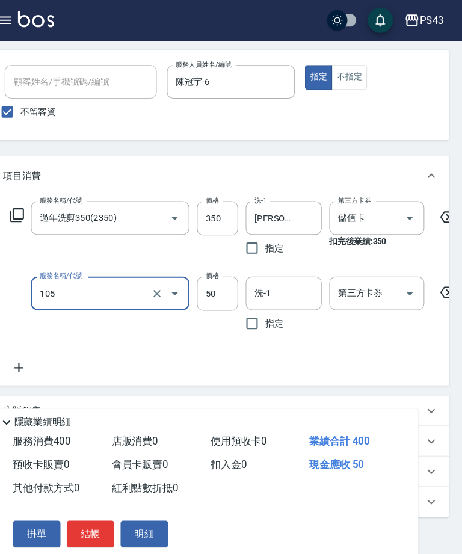
click at [267, 280] on input "洗-1" at bounding box center [290, 278] width 61 height 21
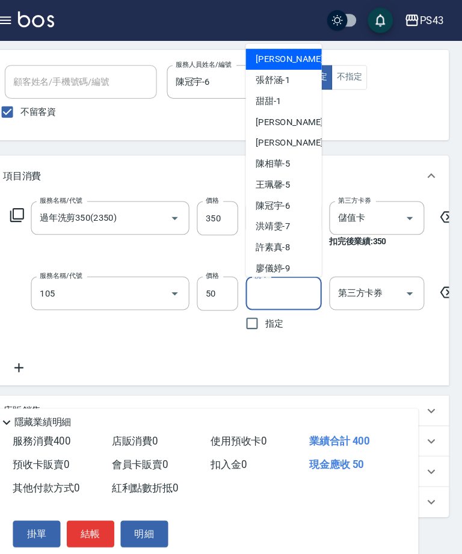
type input "精油50(105)"
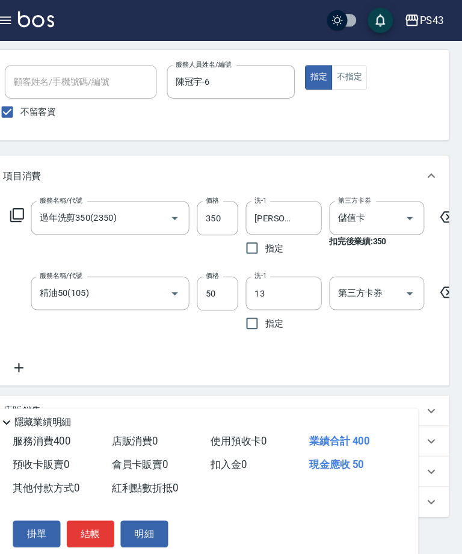
type input "[PERSON_NAME]-13"
click at [401, 286] on button "Open" at bounding box center [410, 279] width 19 height 19
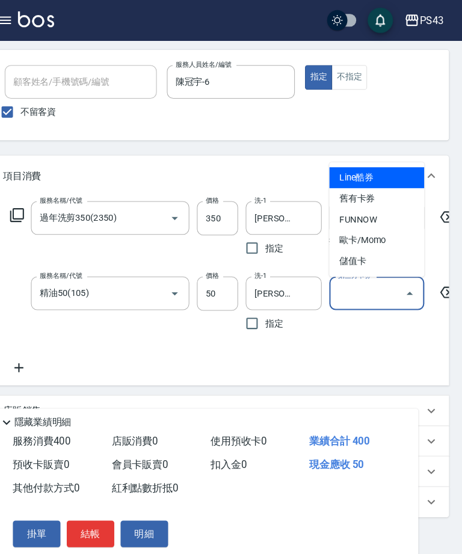
click at [358, 253] on span "儲值卡" at bounding box center [379, 249] width 90 height 20
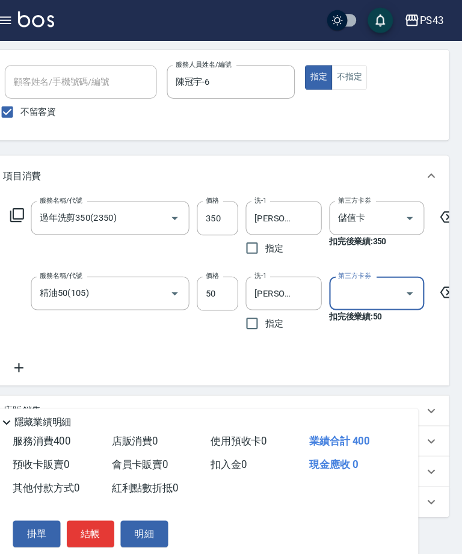
type input "儲值卡"
click at [384, 350] on div "服務名稱/代號 過年洗剪350(2350) 服務名稱/代號 價格 350 價格 洗-1 [PERSON_NAME]-13 洗-1 指定 第三方卡券 儲值卡 第…" at bounding box center [261, 273] width 475 height 165
click at [91, 520] on button "結帳" at bounding box center [107, 507] width 45 height 25
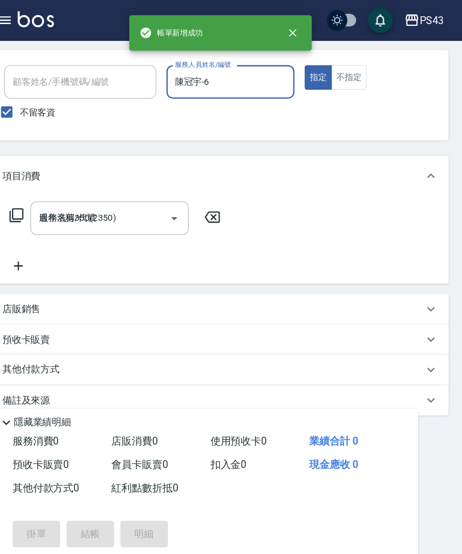
type input "[DATE] 20:16"
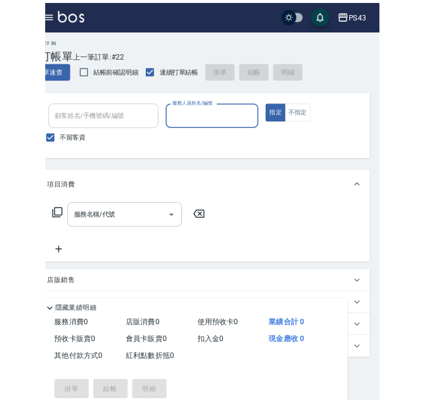
scroll to position [0, 0]
